Goal: Task Accomplishment & Management: Manage account settings

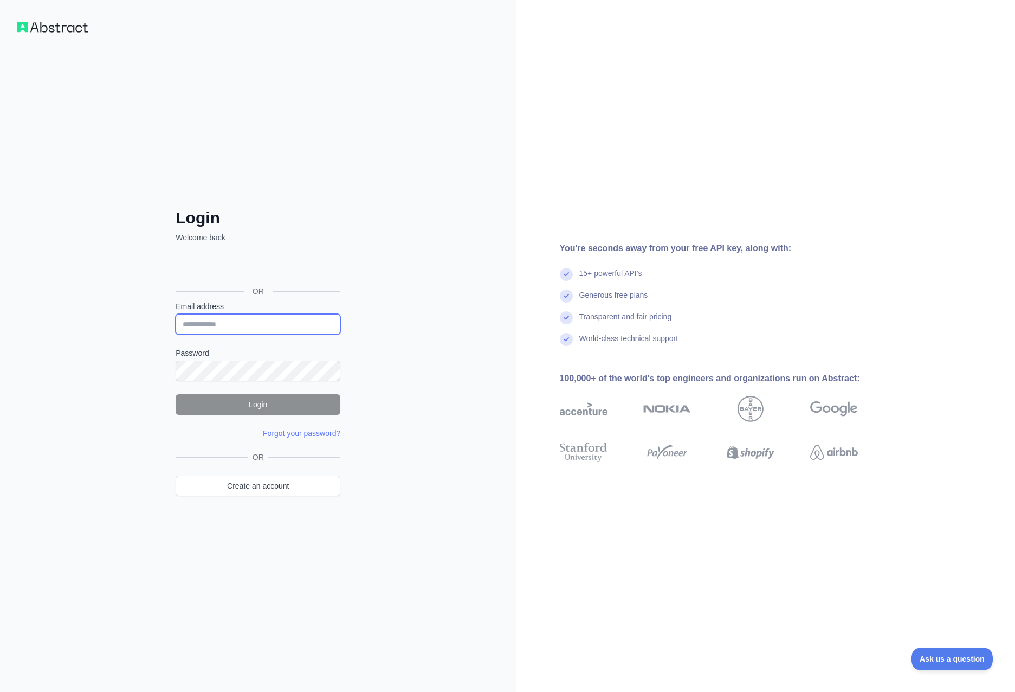
click at [236, 327] on input "Email address" at bounding box center [258, 324] width 165 height 21
type input "**********"
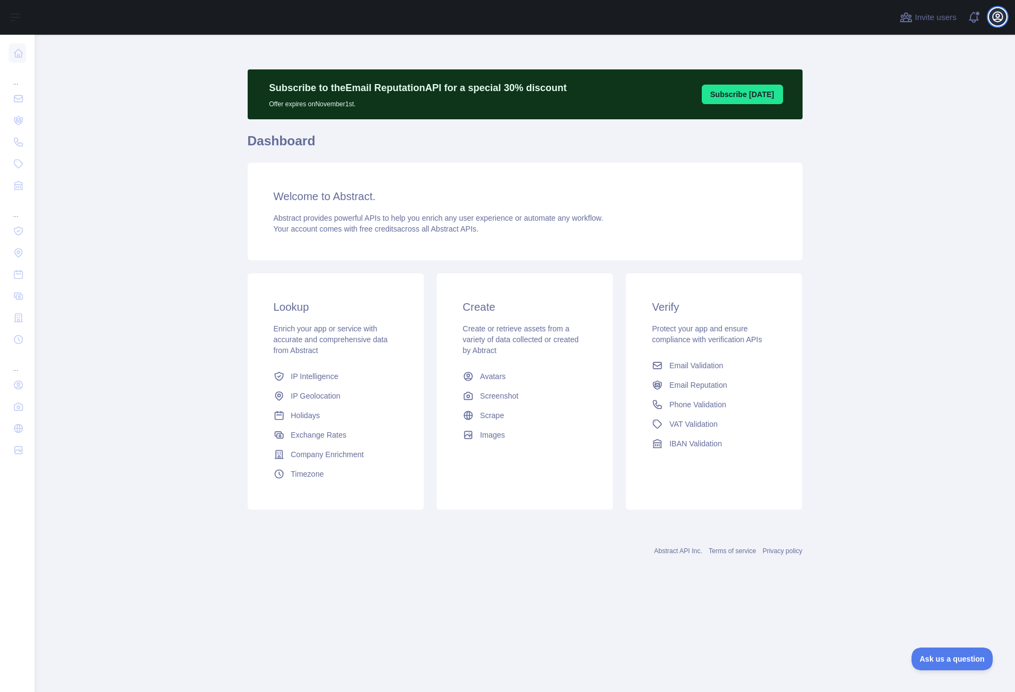
click at [996, 15] on icon "button" at bounding box center [998, 17] width 10 height 10
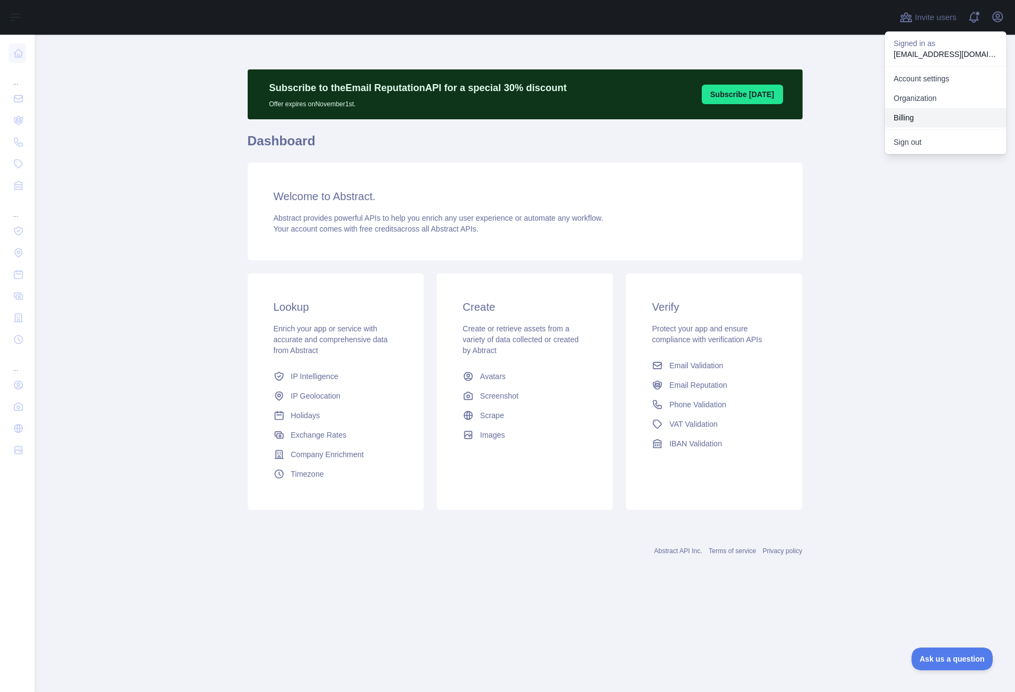
click at [899, 116] on button "Billing" at bounding box center [945, 118] width 121 height 20
